Goal: Information Seeking & Learning: Check status

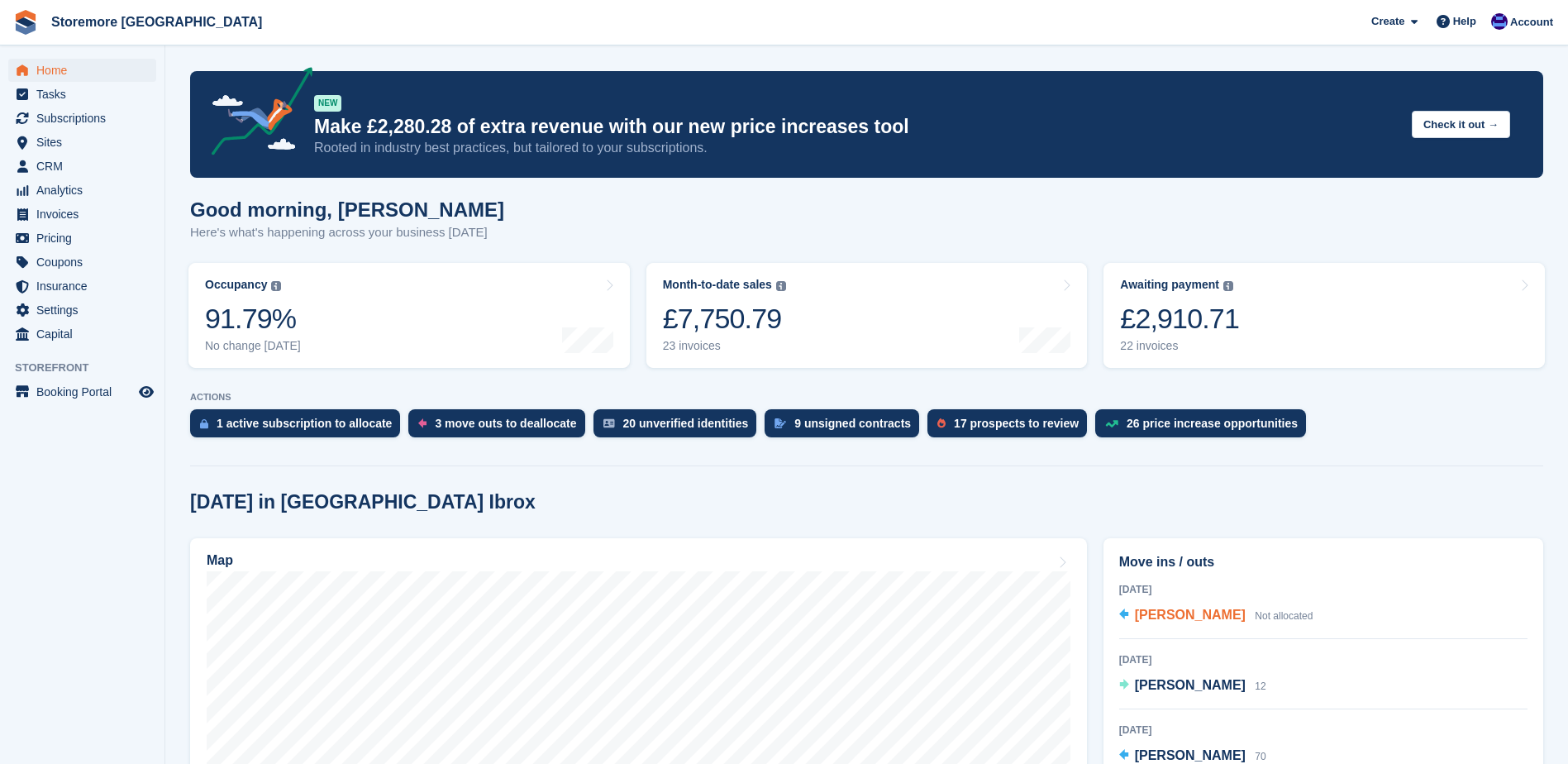
click at [1202, 618] on span "[PERSON_NAME]" at bounding box center [1191, 615] width 110 height 14
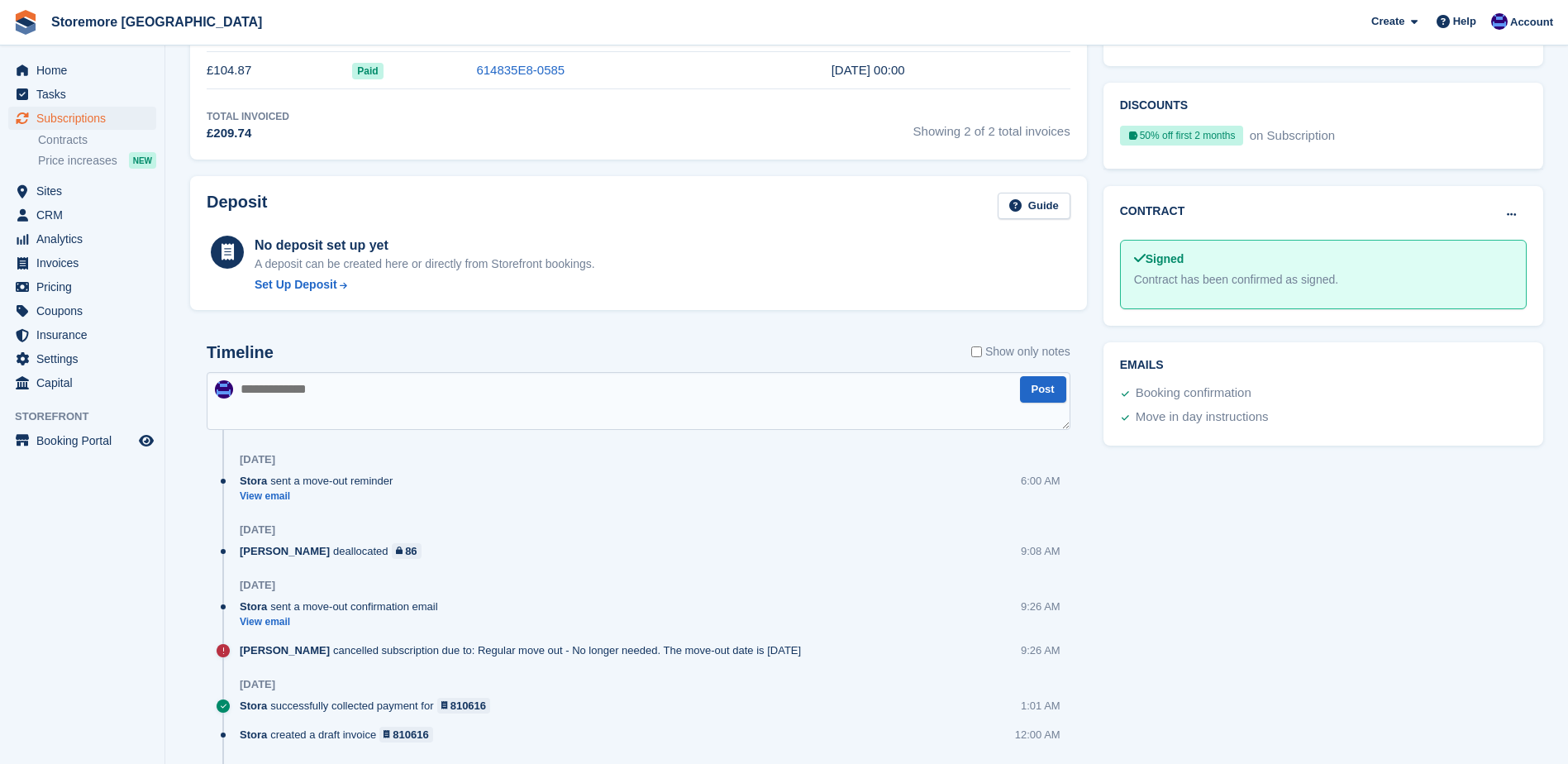
scroll to position [579, 0]
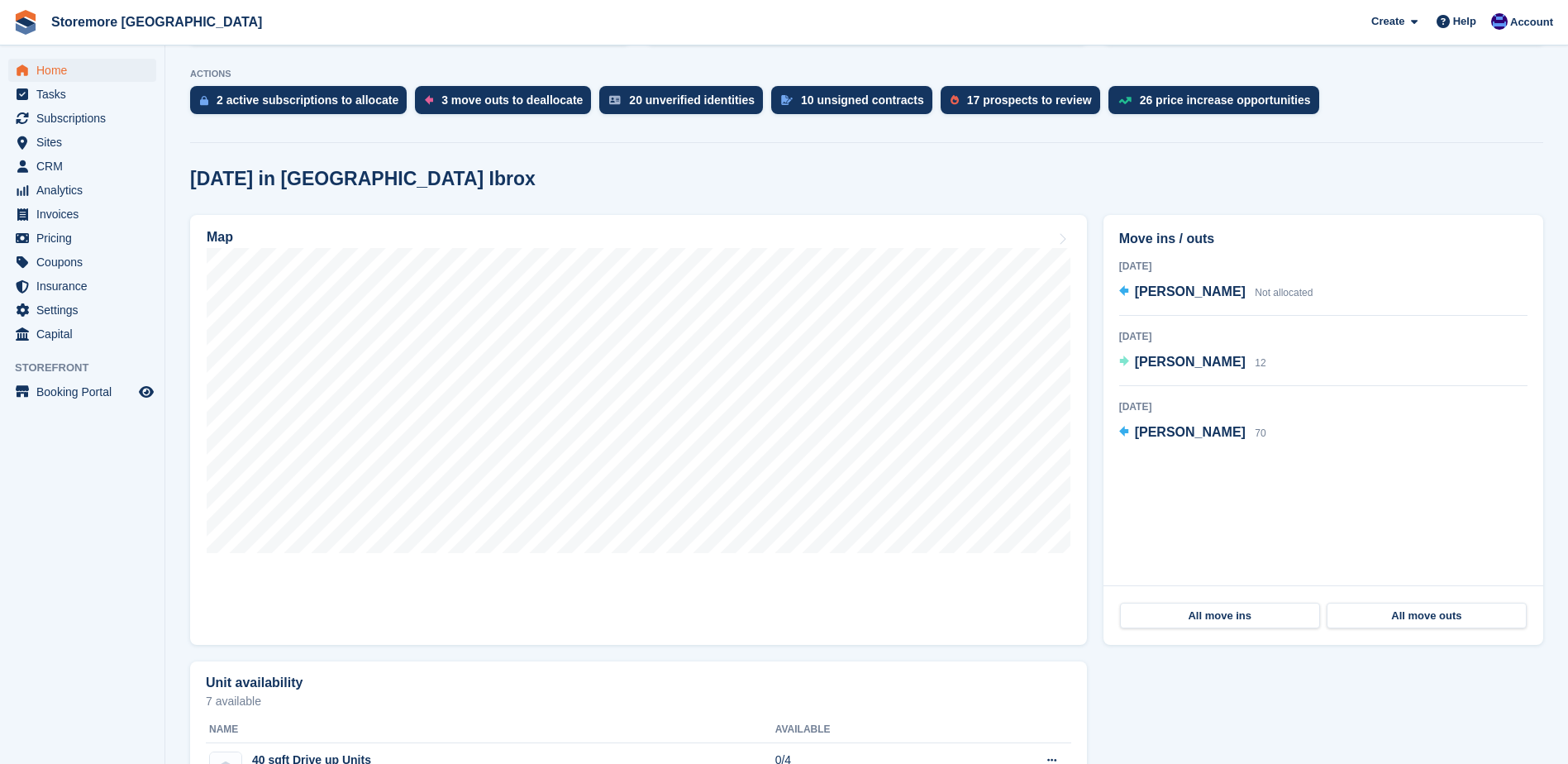
scroll to position [331, 0]
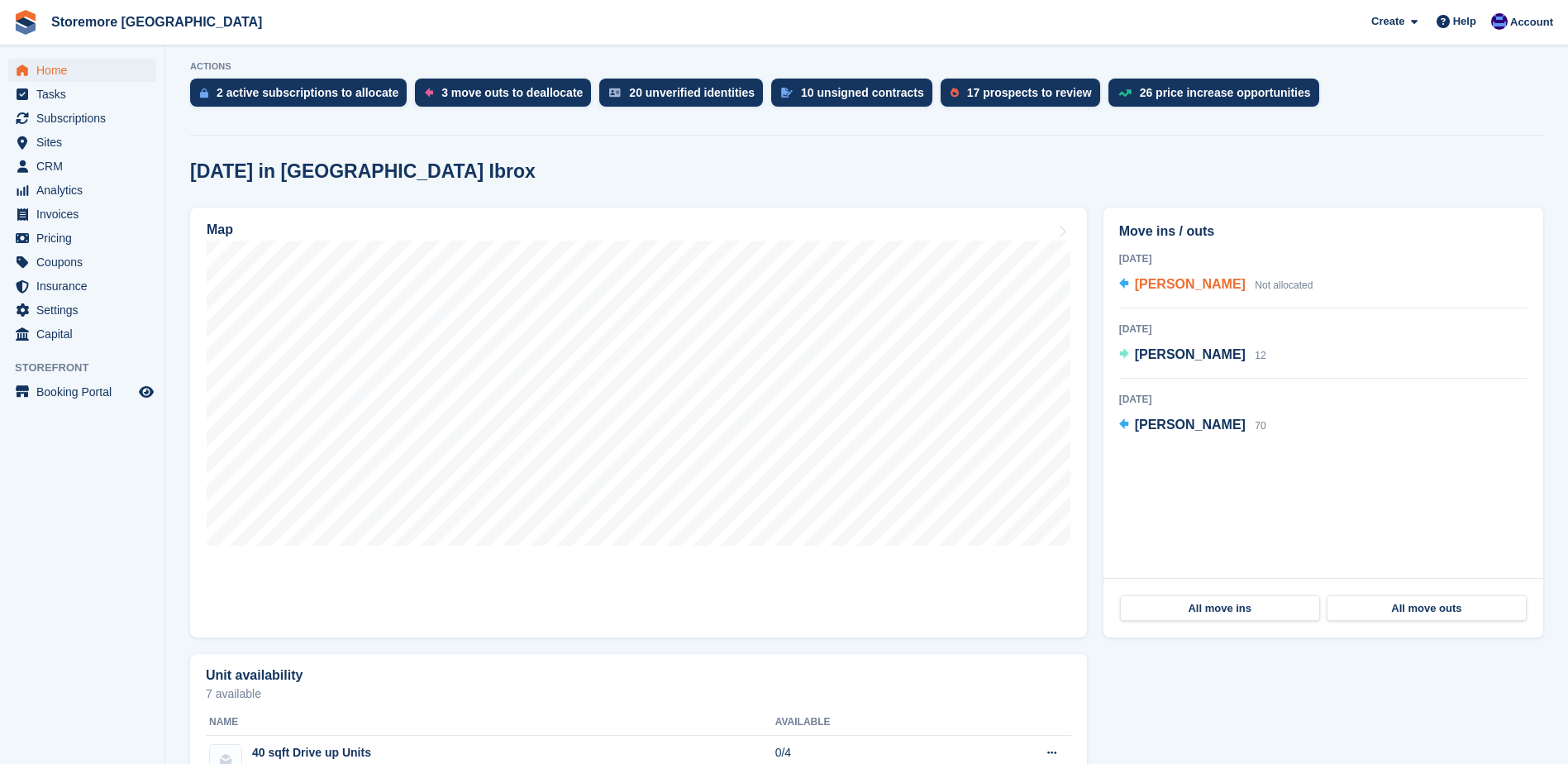
click at [1177, 283] on span "[PERSON_NAME]" at bounding box center [1191, 284] width 110 height 14
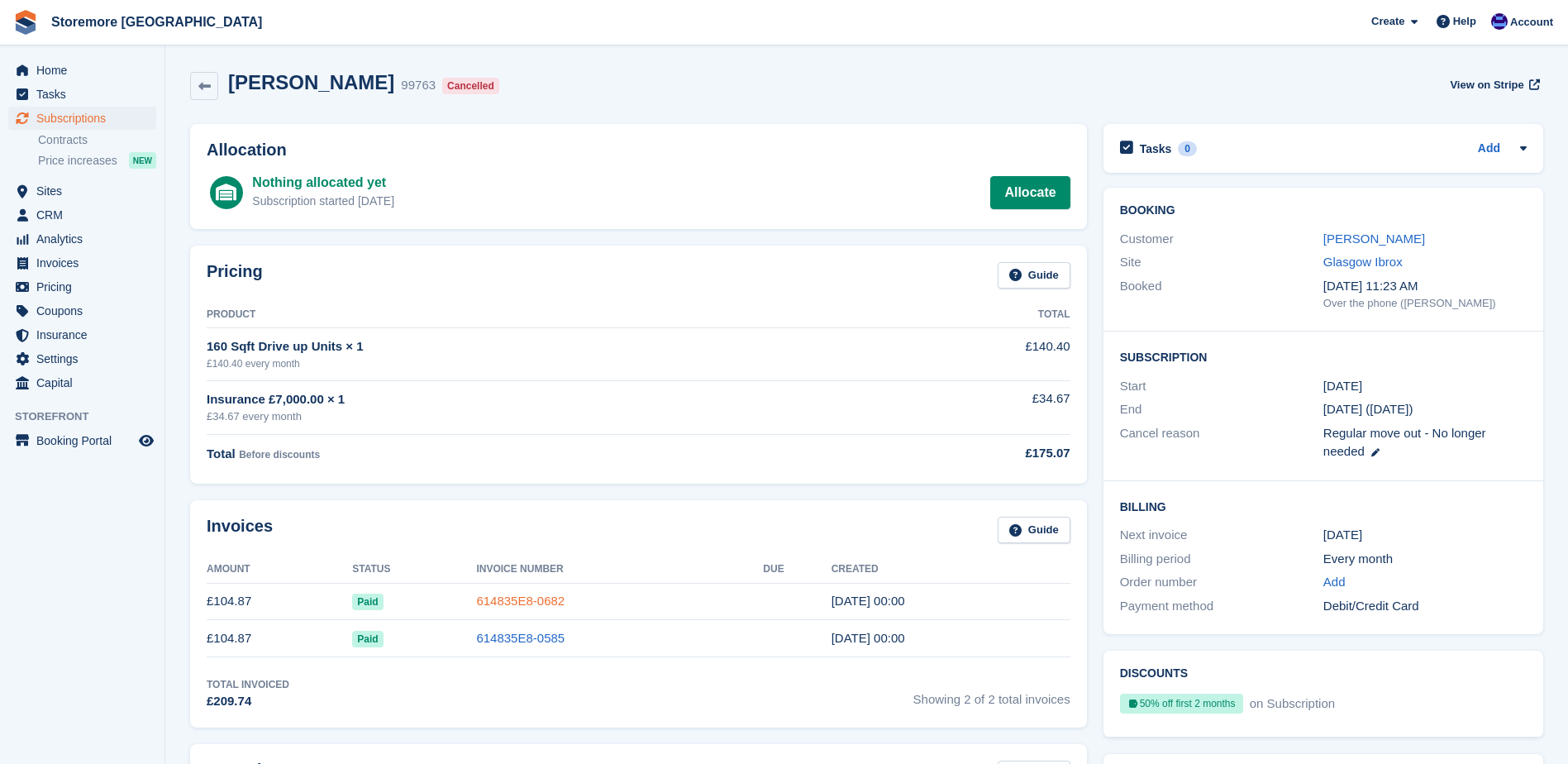
click at [541, 596] on link "614835E8-0682" at bounding box center [520, 600] width 89 height 14
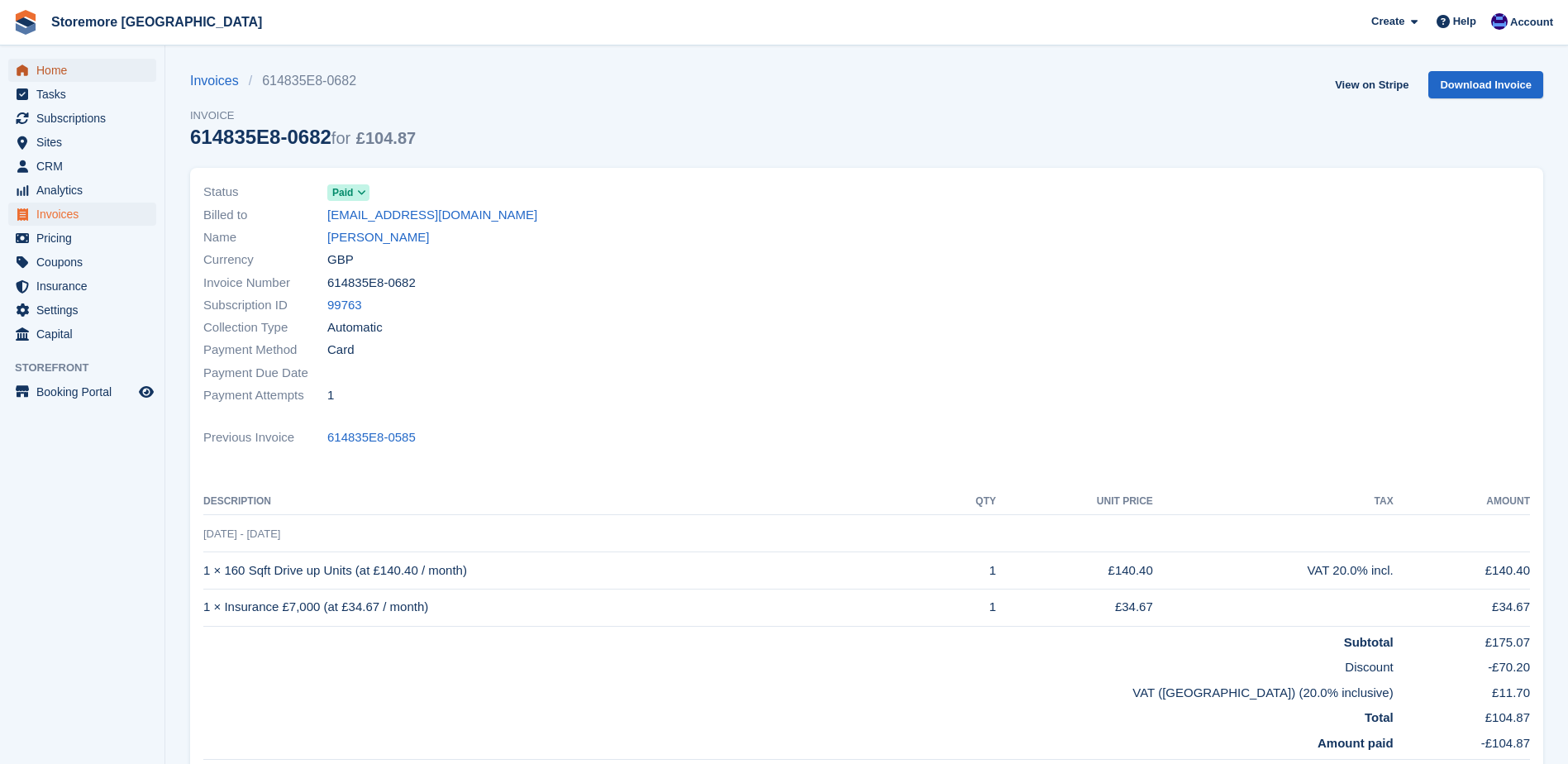
click at [79, 62] on span "Home" at bounding box center [86, 70] width 100 height 23
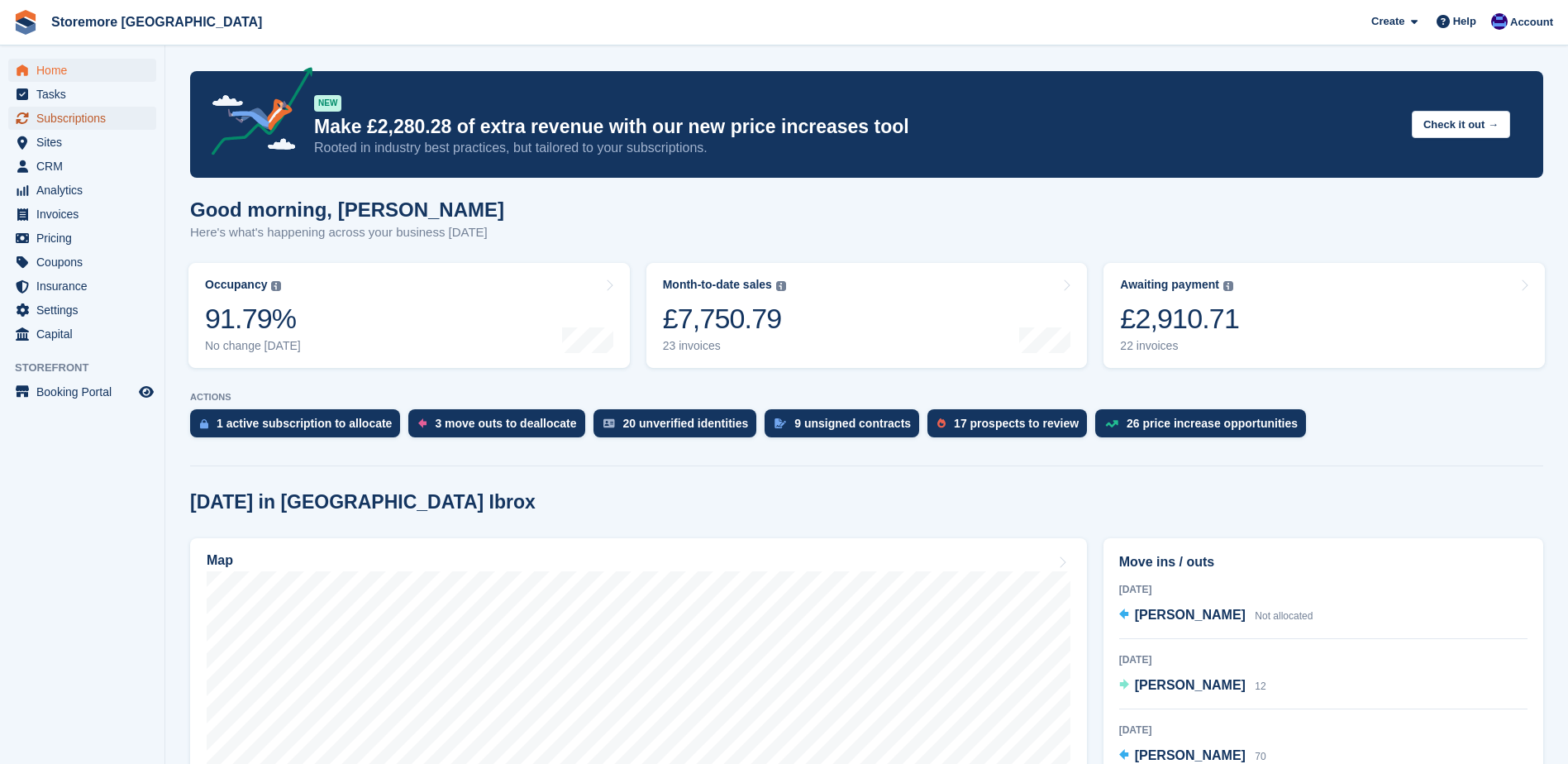
click at [106, 120] on span "Subscriptions" at bounding box center [86, 117] width 100 height 23
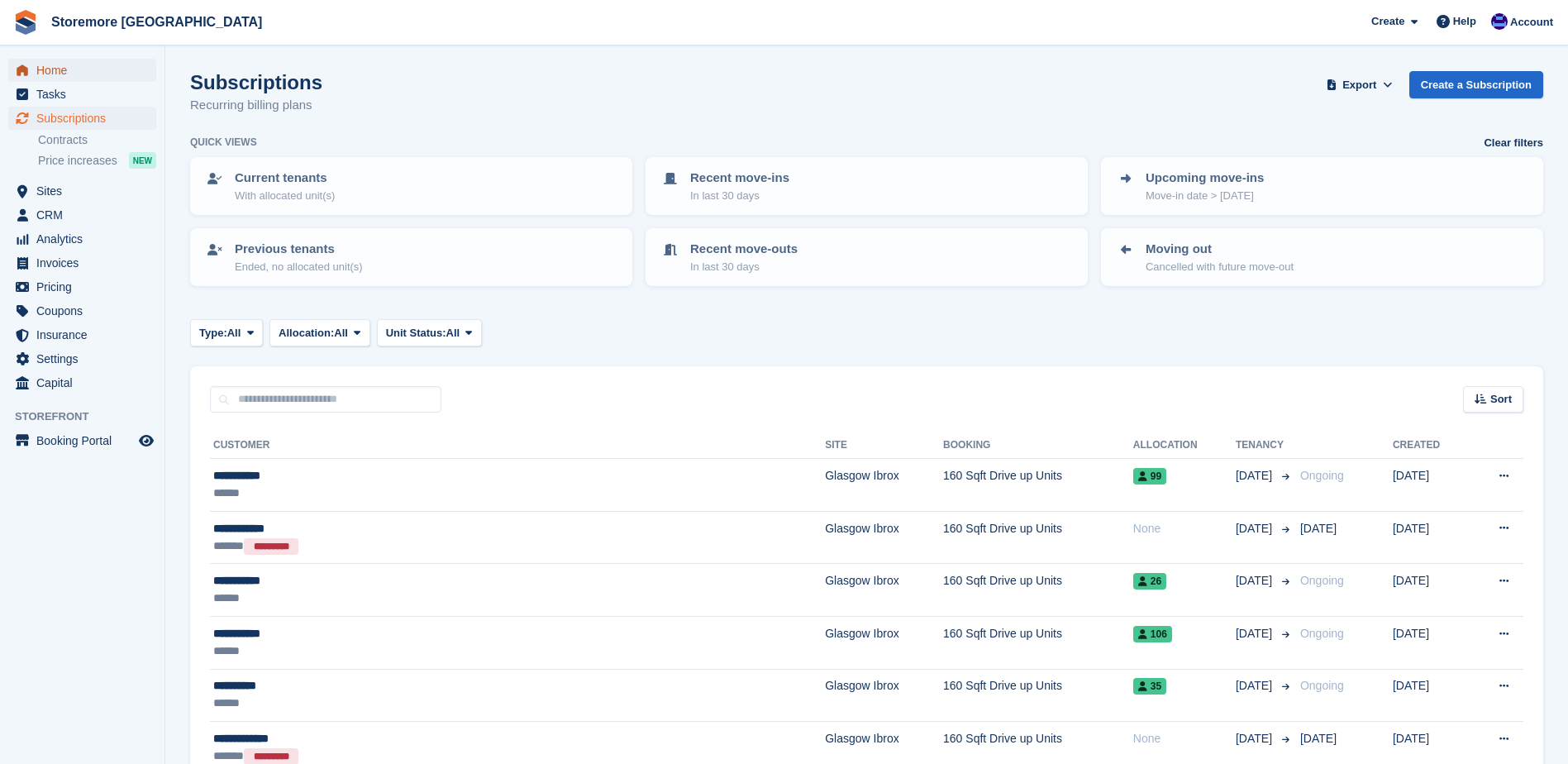
click at [77, 67] on span "Home" at bounding box center [86, 70] width 100 height 23
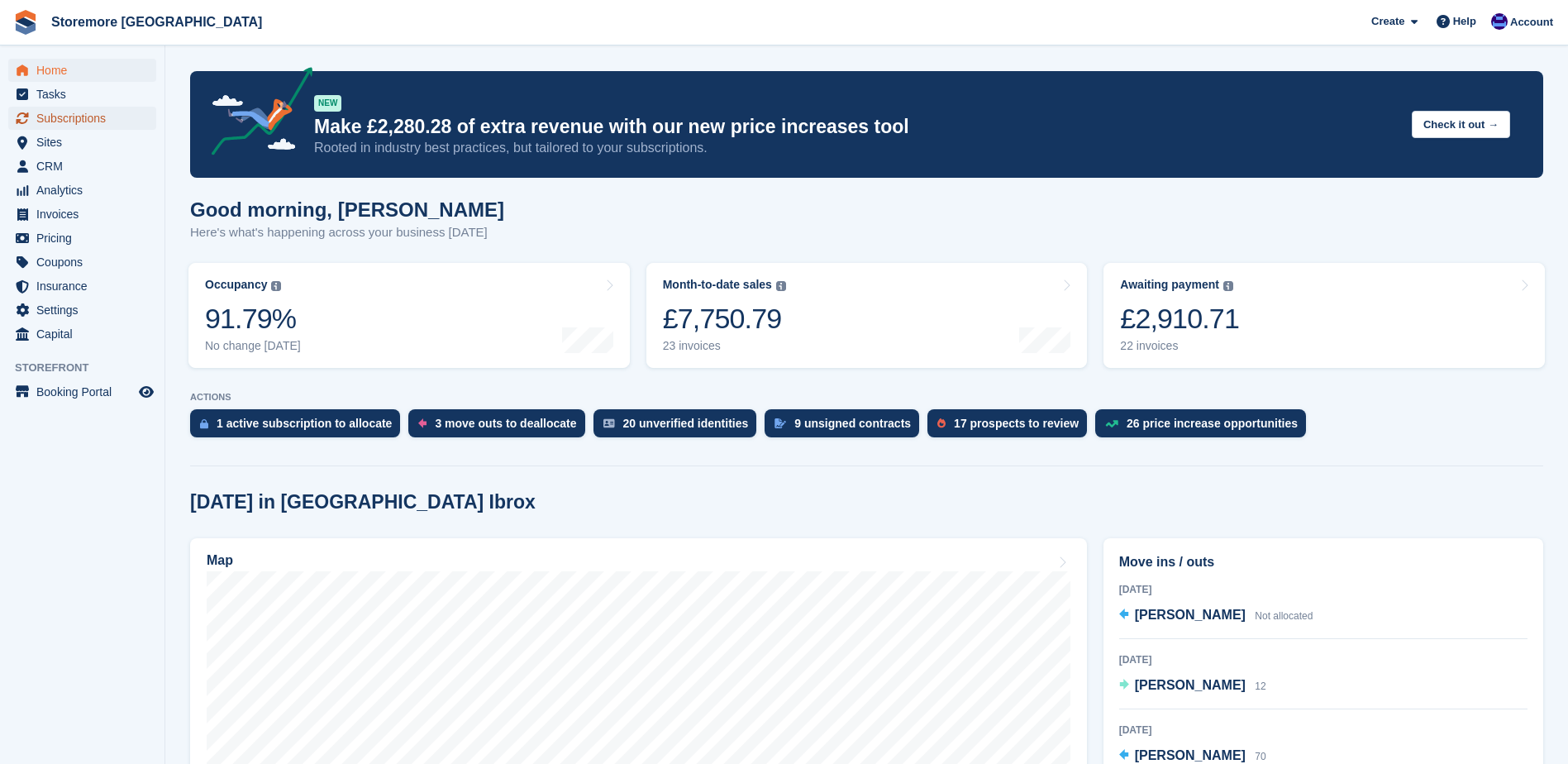
click at [99, 110] on span "Subscriptions" at bounding box center [86, 117] width 100 height 23
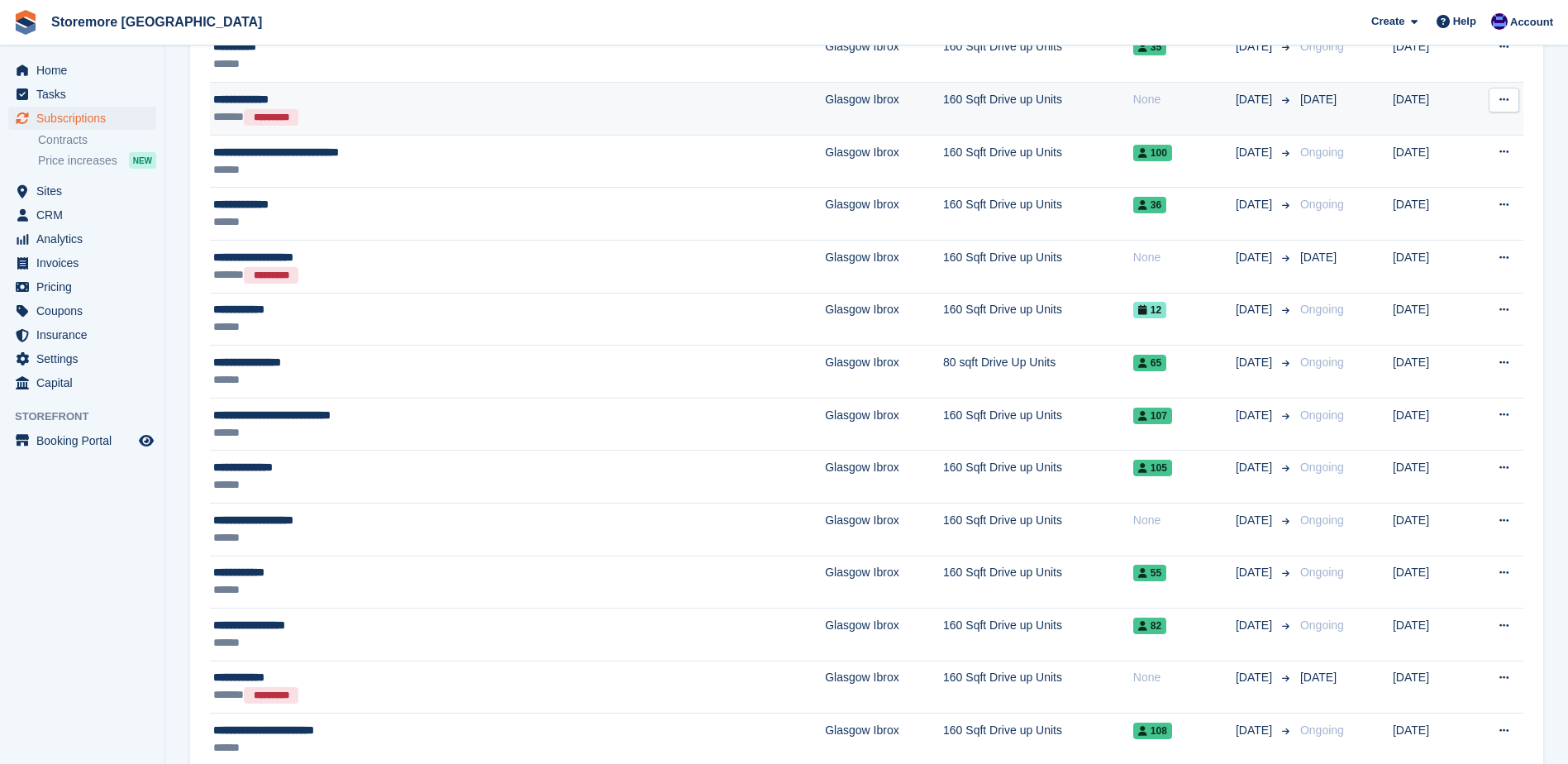
scroll to position [496, 0]
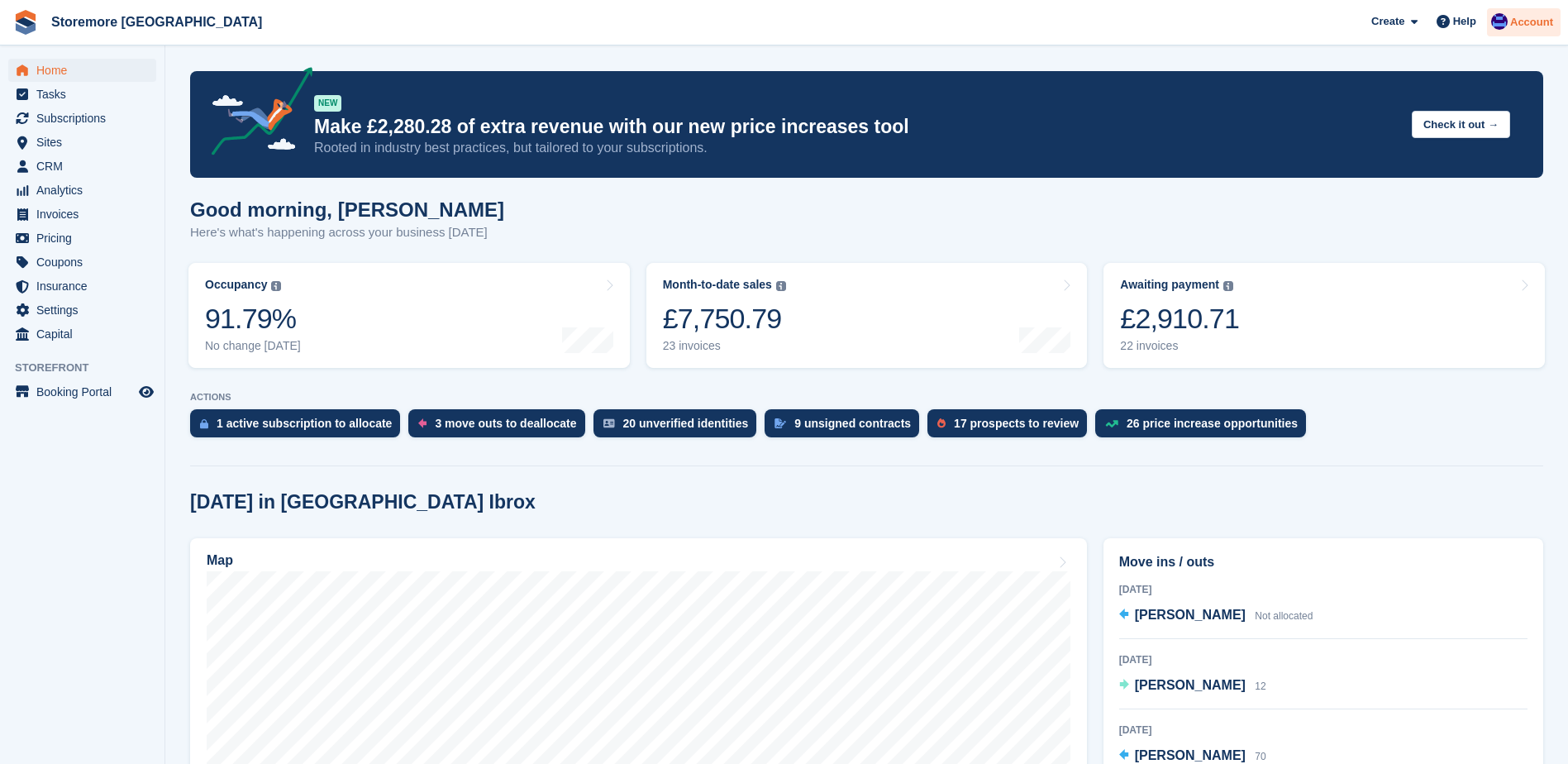
click at [1532, 32] on div "Account" at bounding box center [1524, 22] width 74 height 29
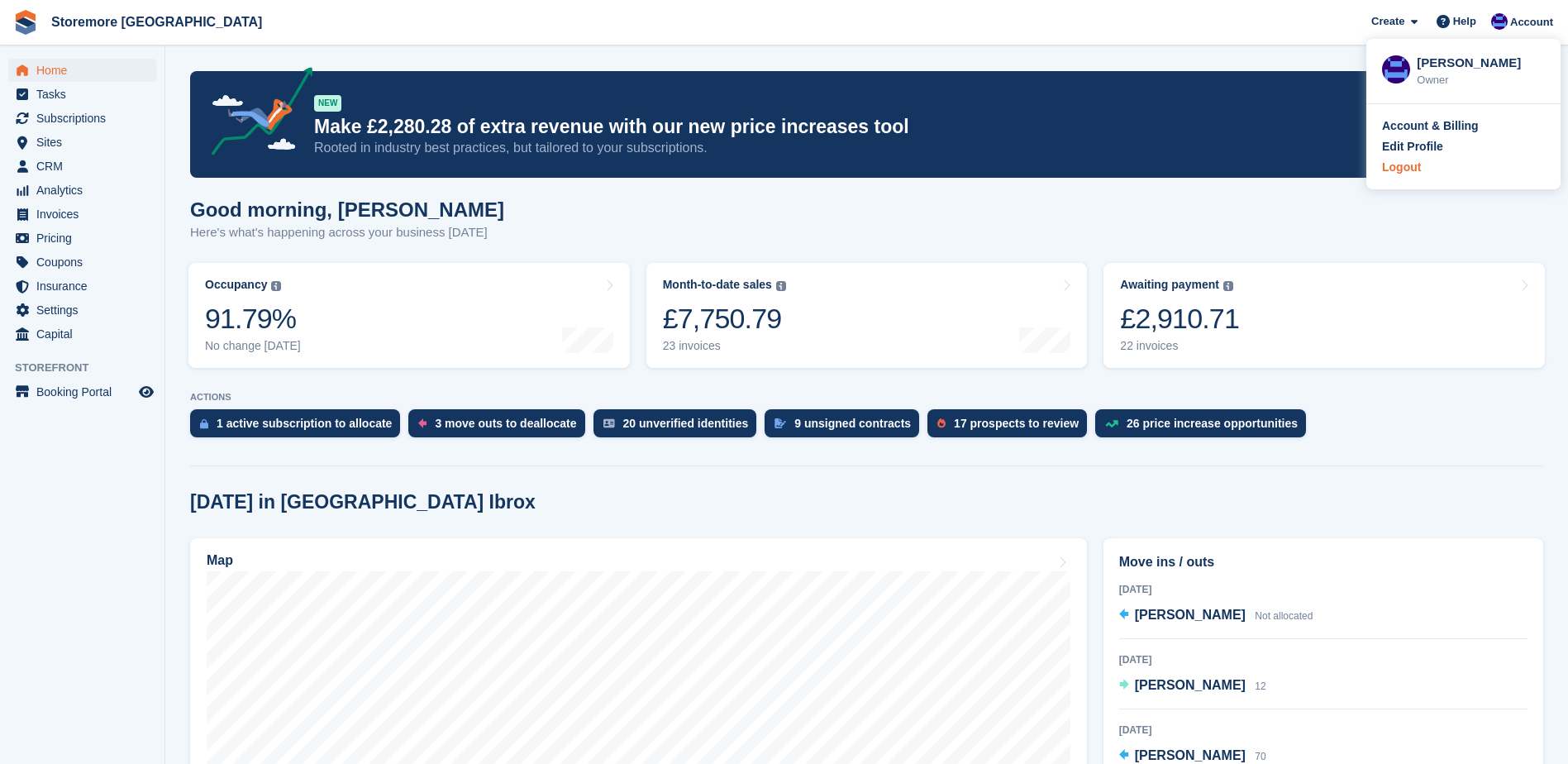
click at [1402, 172] on div "Logout" at bounding box center [1401, 168] width 38 height 18
